Goal: Information Seeking & Learning: Learn about a topic

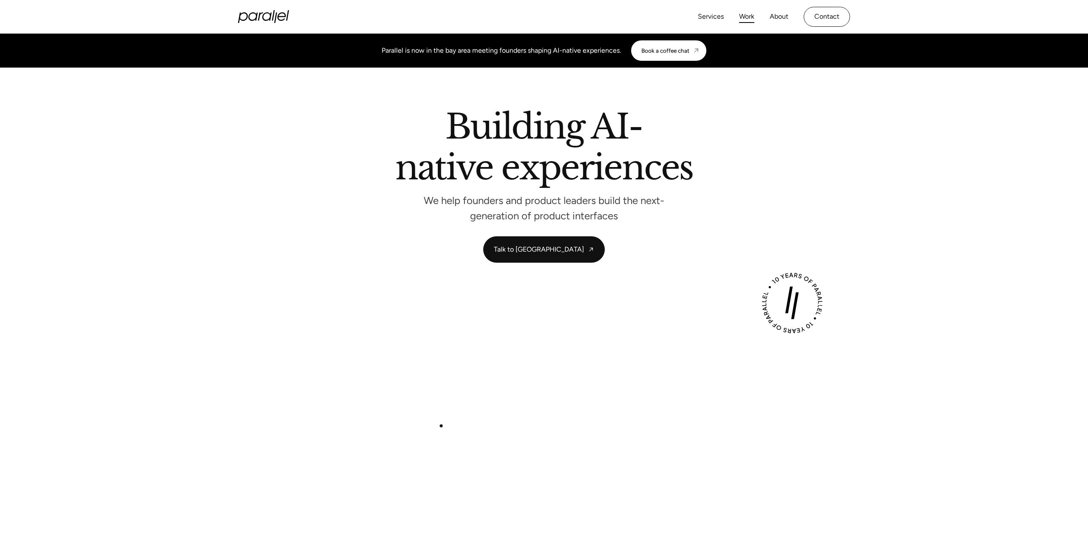
click at [749, 16] on link "Work" at bounding box center [746, 17] width 15 height 12
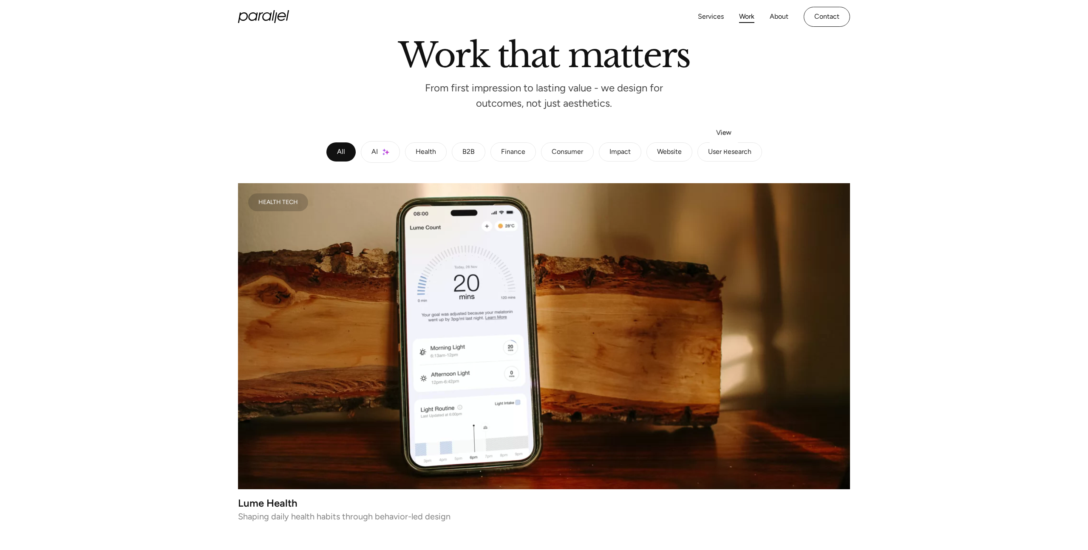
scroll to position [210, 0]
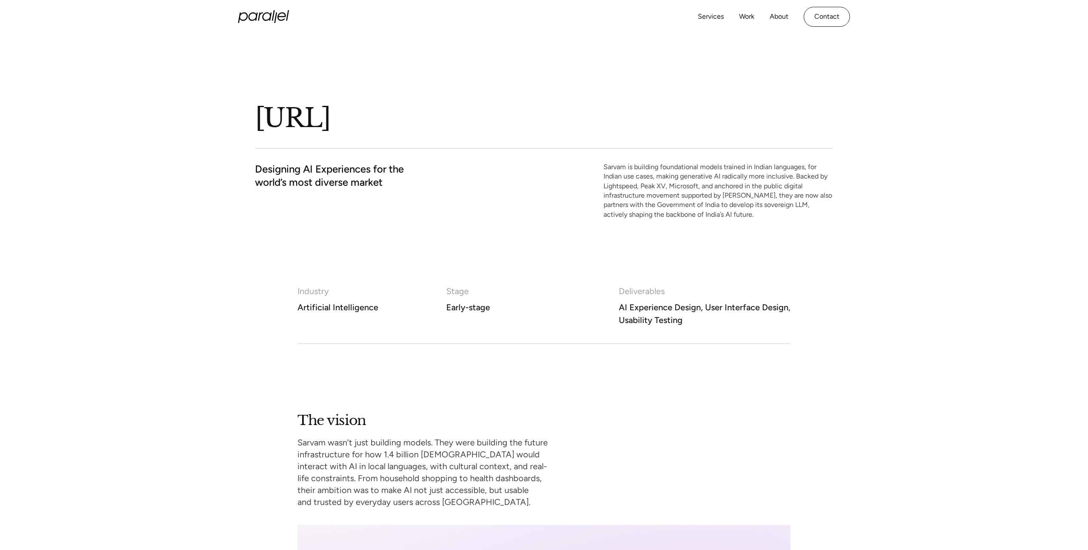
click at [341, 110] on h1 "Sarvam.ai" at bounding box center [425, 118] width 340 height 33
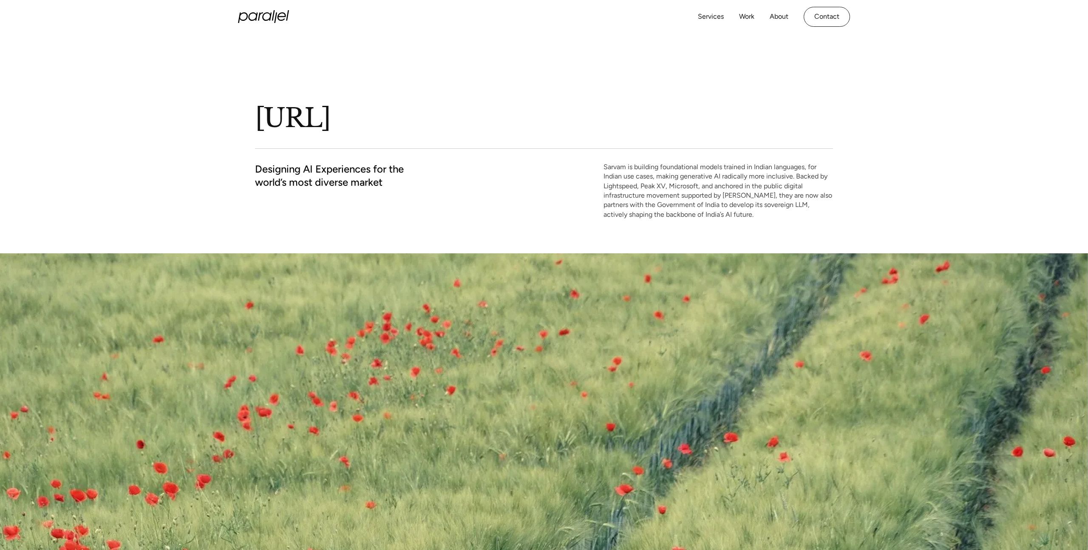
click at [341, 112] on h1 "Sarvam.ai" at bounding box center [425, 118] width 340 height 33
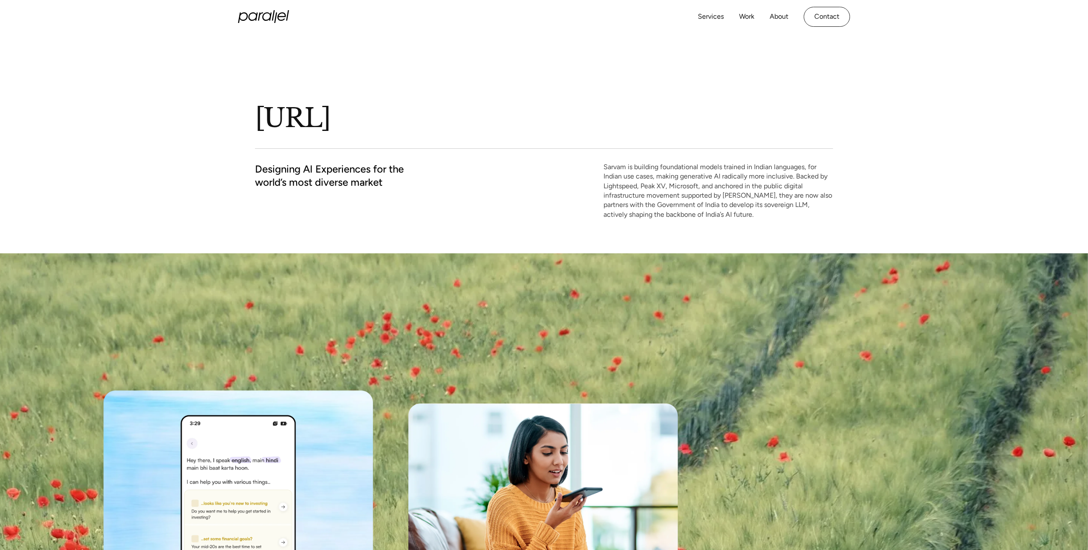
click at [341, 112] on h1 "Sarvam.ai" at bounding box center [425, 118] width 340 height 33
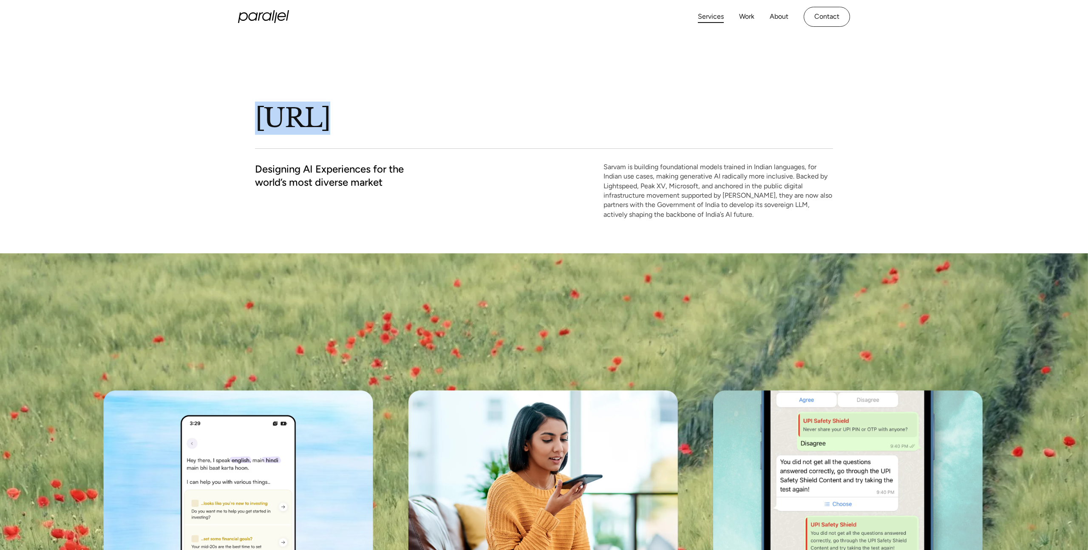
click at [704, 16] on link "Services" at bounding box center [711, 17] width 26 height 12
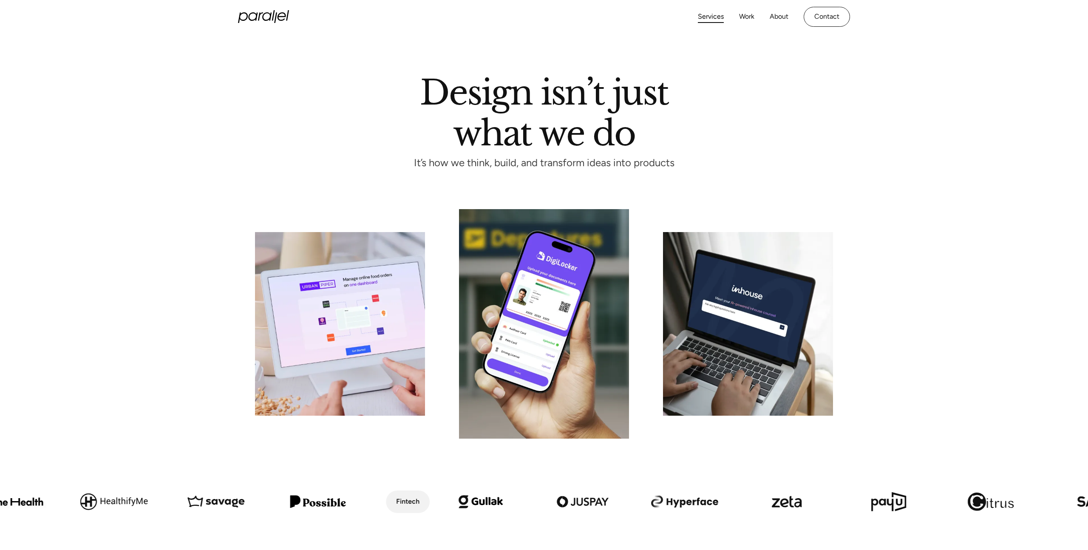
click at [709, 20] on link "Services" at bounding box center [711, 17] width 26 height 12
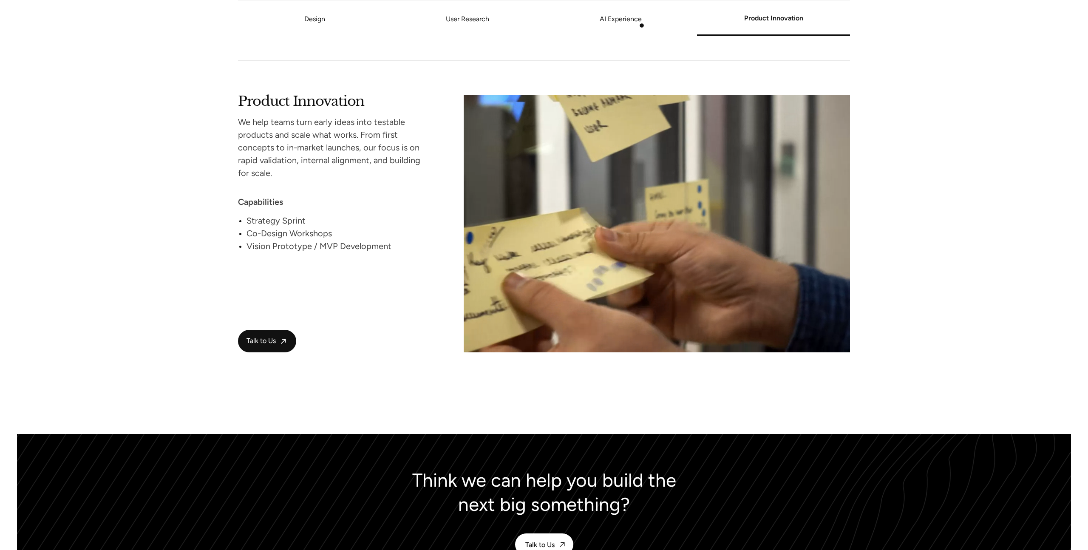
scroll to position [1755, 0]
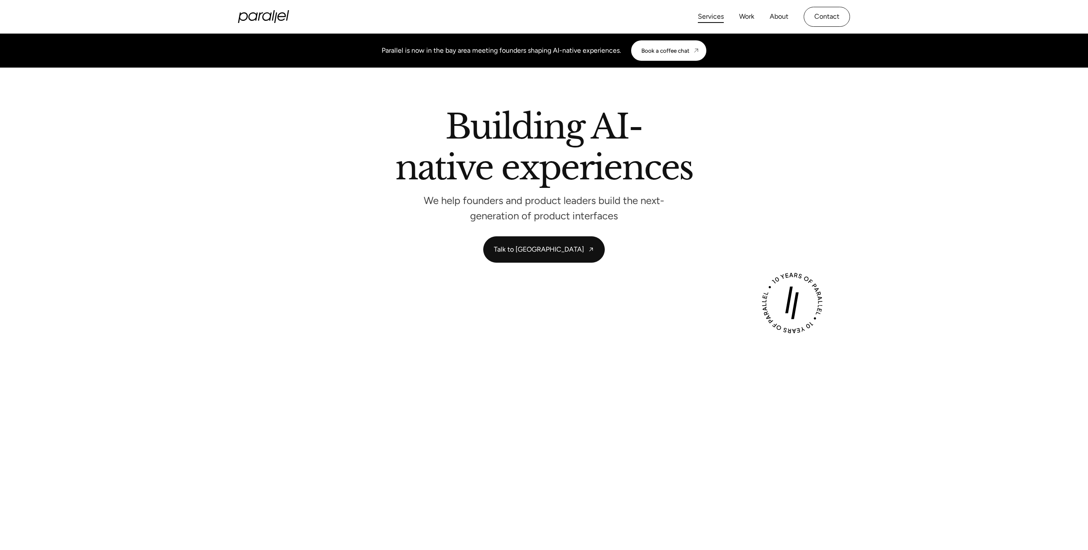
click at [713, 15] on link "Services" at bounding box center [711, 17] width 26 height 12
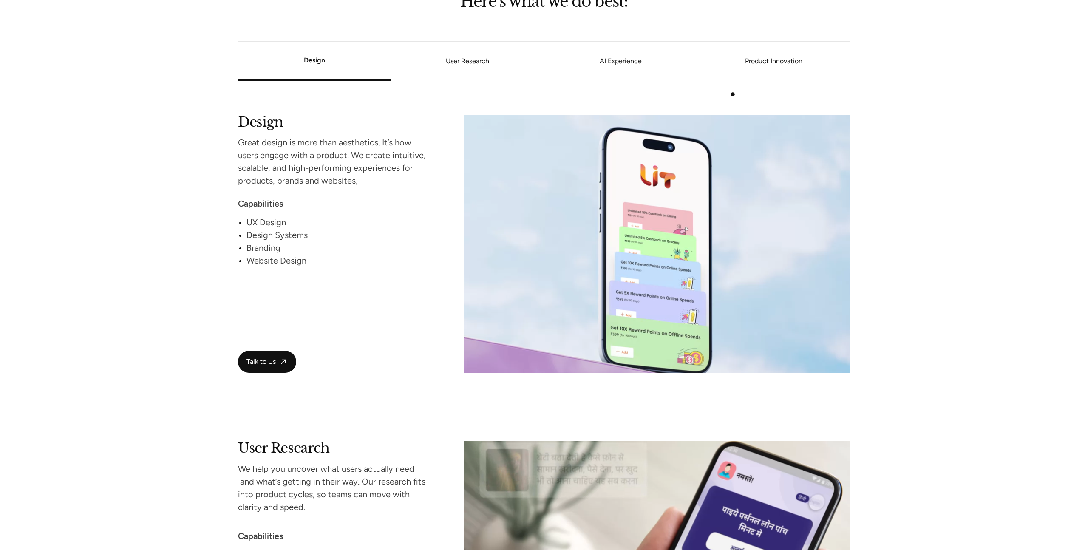
scroll to position [760, 0]
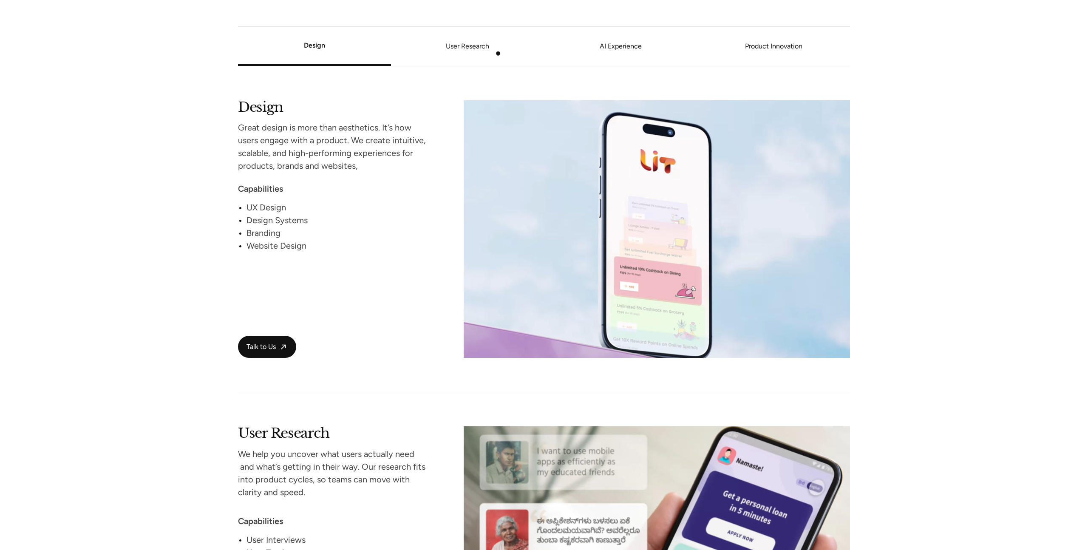
click at [486, 52] on li "User Research" at bounding box center [467, 46] width 153 height 32
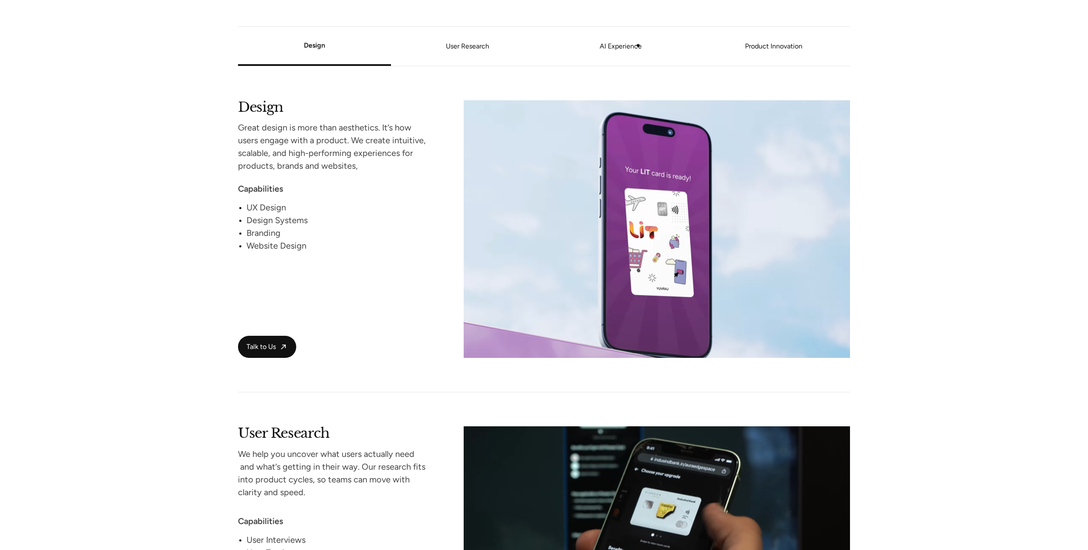
click at [638, 46] on link "AI Experience" at bounding box center [620, 46] width 153 height 5
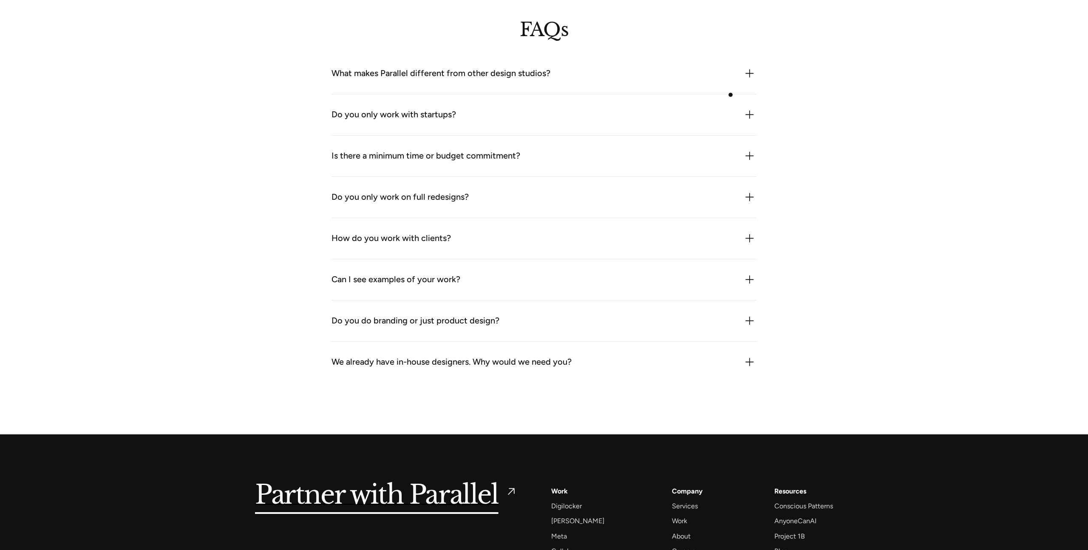
scroll to position [2404, 0]
